Goal: Complete application form

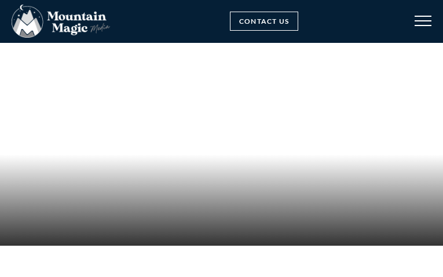
select select "Wedding"
select select "Event"
type input "ifGeaylyAQB"
type input "BxzftwHaAAG"
type input "[EMAIL_ADDRESS][DOMAIN_NAME]"
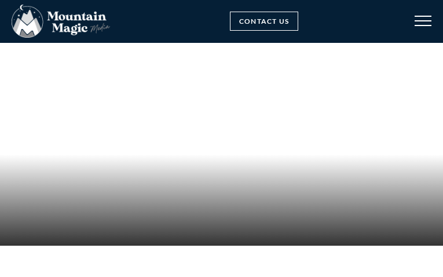
type input "sKSuFjvC"
type input "[EMAIL_ADDRESS][DOMAIN_NAME]"
type input "yHTCqpAZhGAWc"
type input "[EMAIL_ADDRESS][DOMAIN_NAME]"
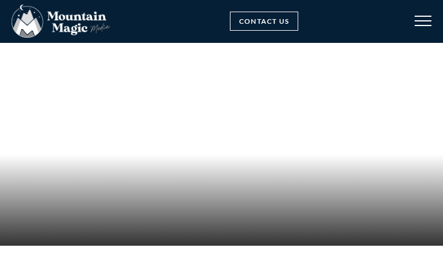
type input "jTbhoviphcBcl"
select select "Boudoir"
select select "Crested Butte Gunnison Wedding Guide"
checkbox input "false"
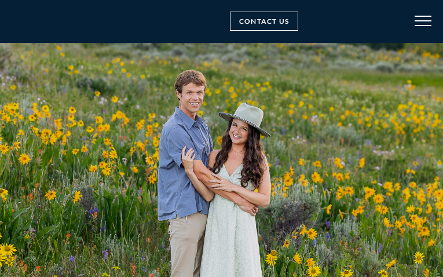
type input "nAofYRGLnXW"
type input "OgJYlwvzpAA"
type input "[EMAIL_ADDRESS][DOMAIN_NAME]"
type input "KAUsminujukIa"
type input "[EMAIL_ADDRESS][DOMAIN_NAME]"
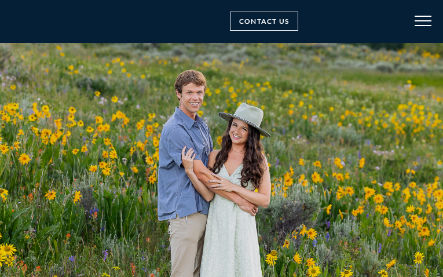
type input "rxQVyUyH"
type input "[EMAIL_ADDRESS][DOMAIN_NAME]"
type input "gyPsBYCEjBaQqyjL"
select select "Wedding"
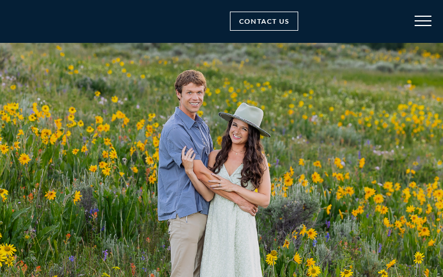
select select "Other"
